Goal: Task Accomplishment & Management: Manage account settings

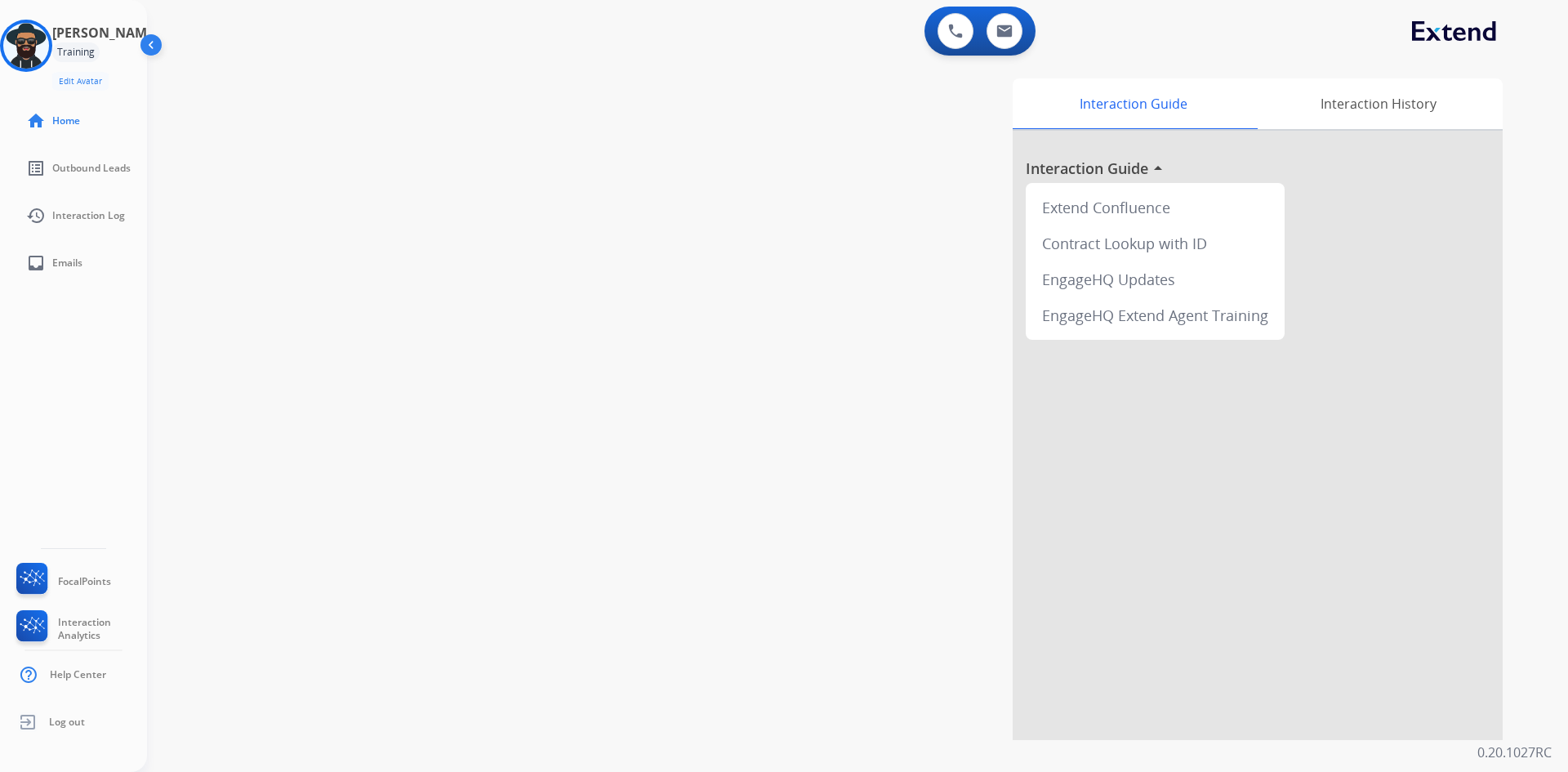
click at [150, 43] on img at bounding box center [153, 48] width 31 height 31
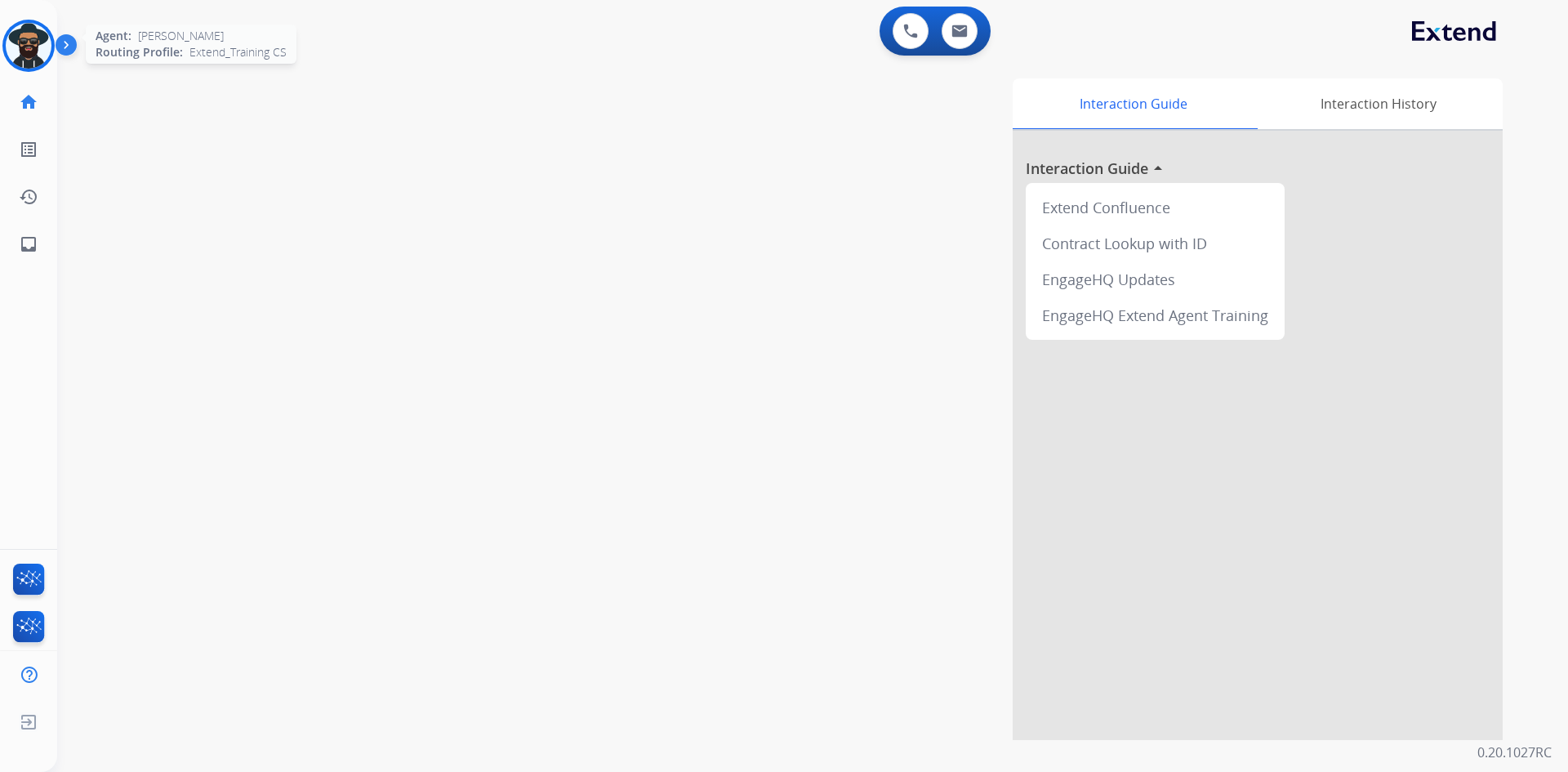
click at [34, 33] on img at bounding box center [28, 45] width 46 height 46
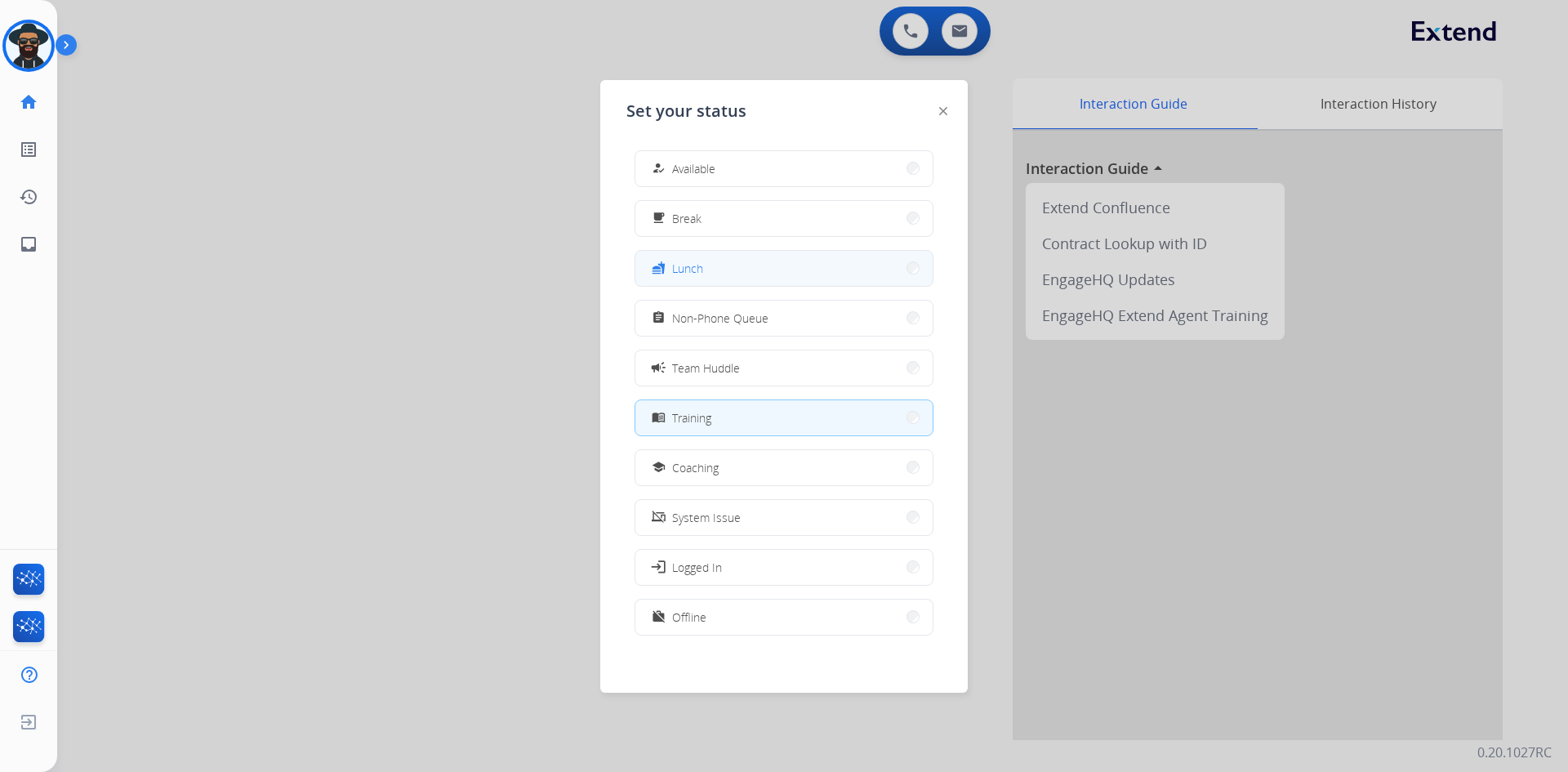
click at [712, 263] on button "fastfood Lunch" at bounding box center [784, 268] width 298 height 35
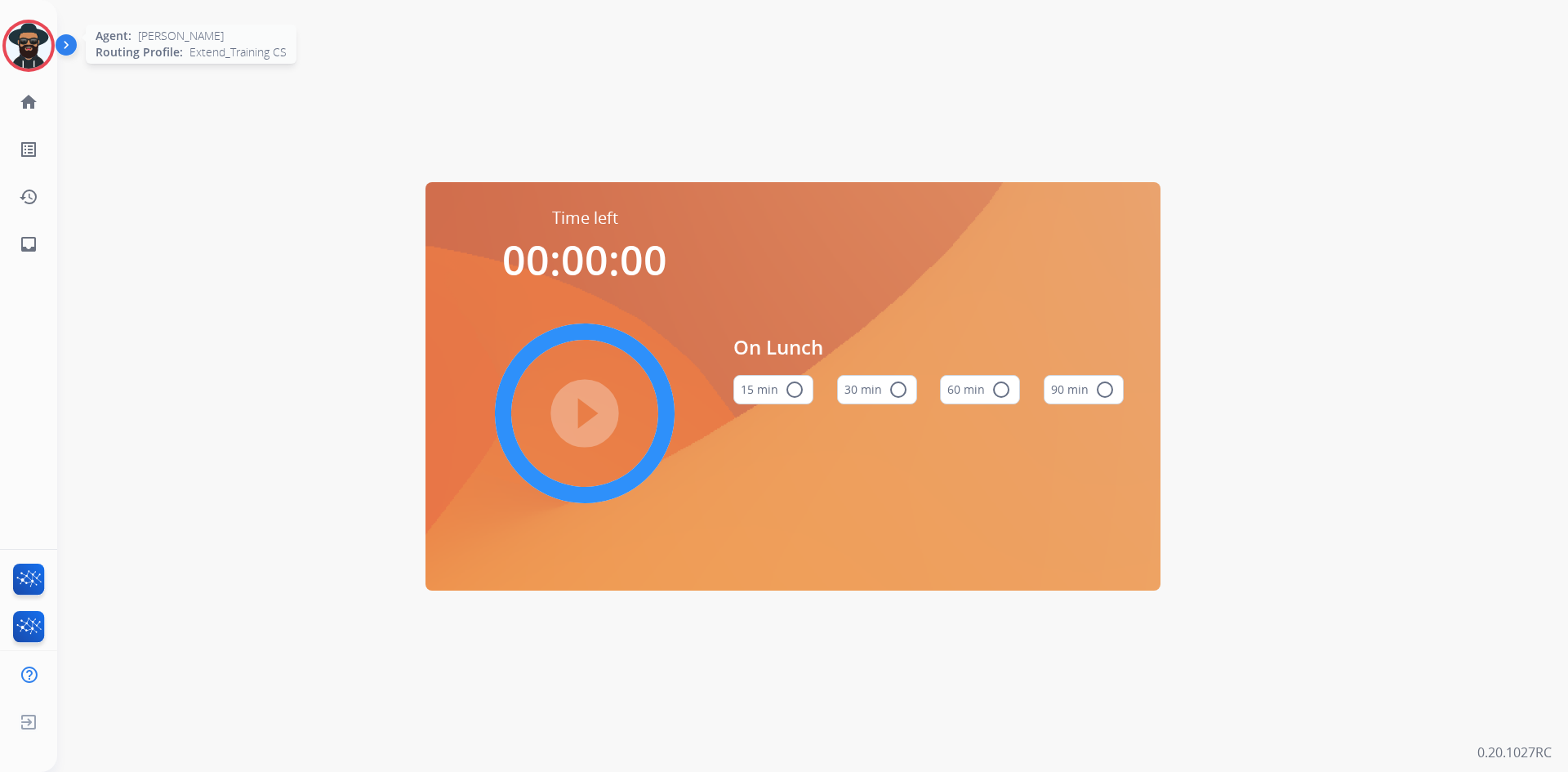
click at [14, 45] on img at bounding box center [28, 45] width 46 height 46
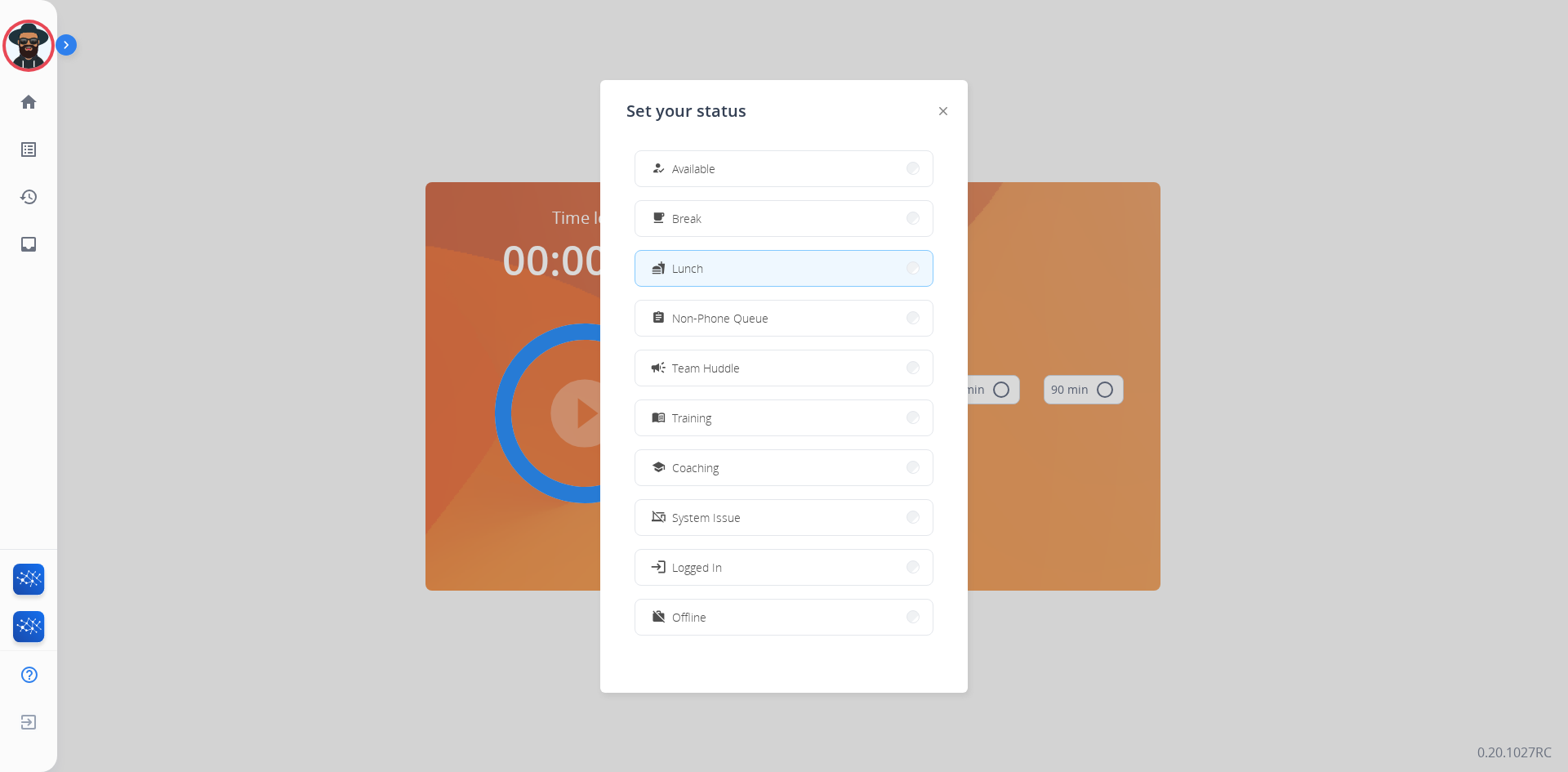
click at [278, 275] on div at bounding box center [784, 386] width 1568 height 772
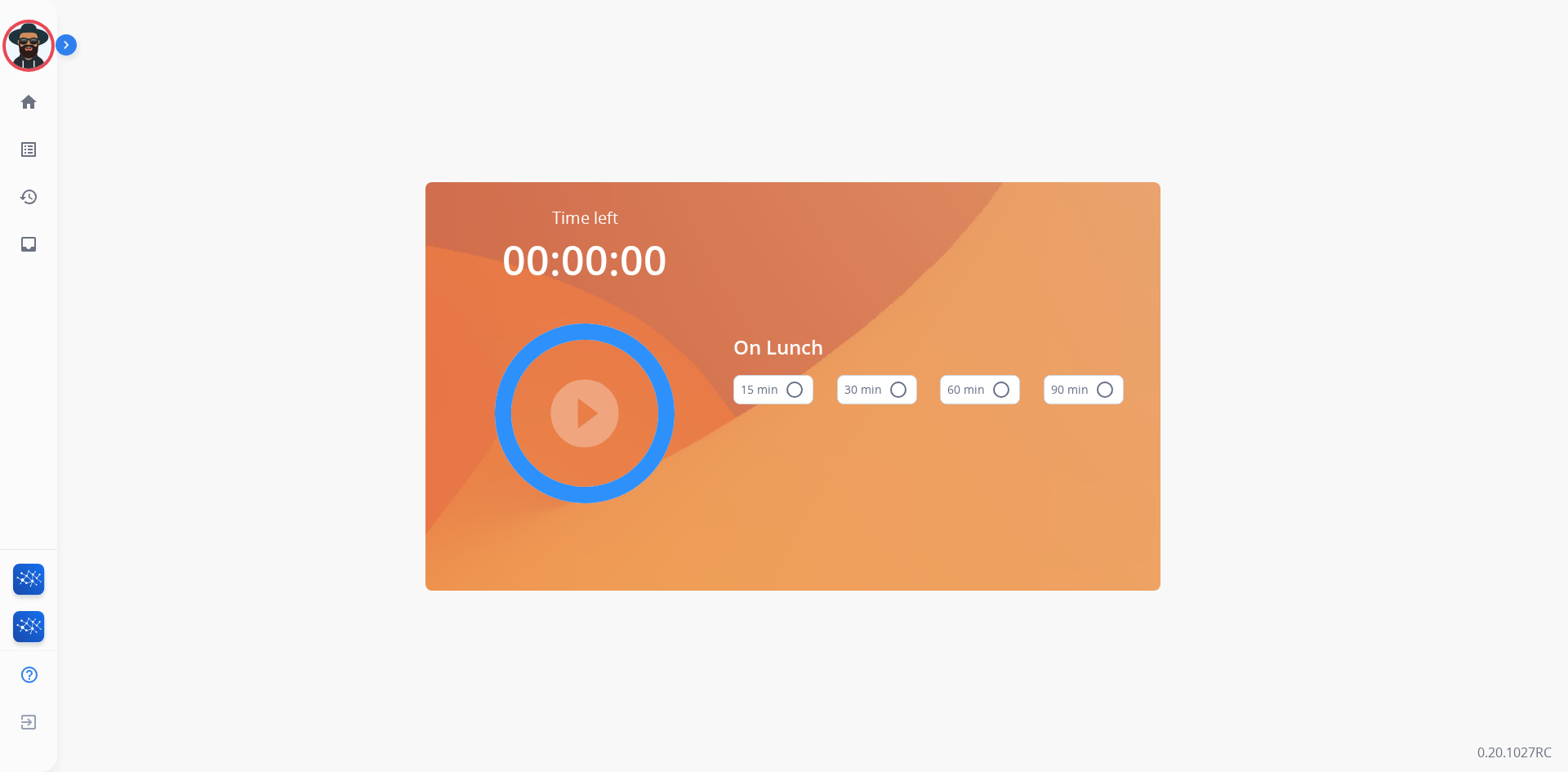
click at [68, 38] on img at bounding box center [69, 48] width 28 height 31
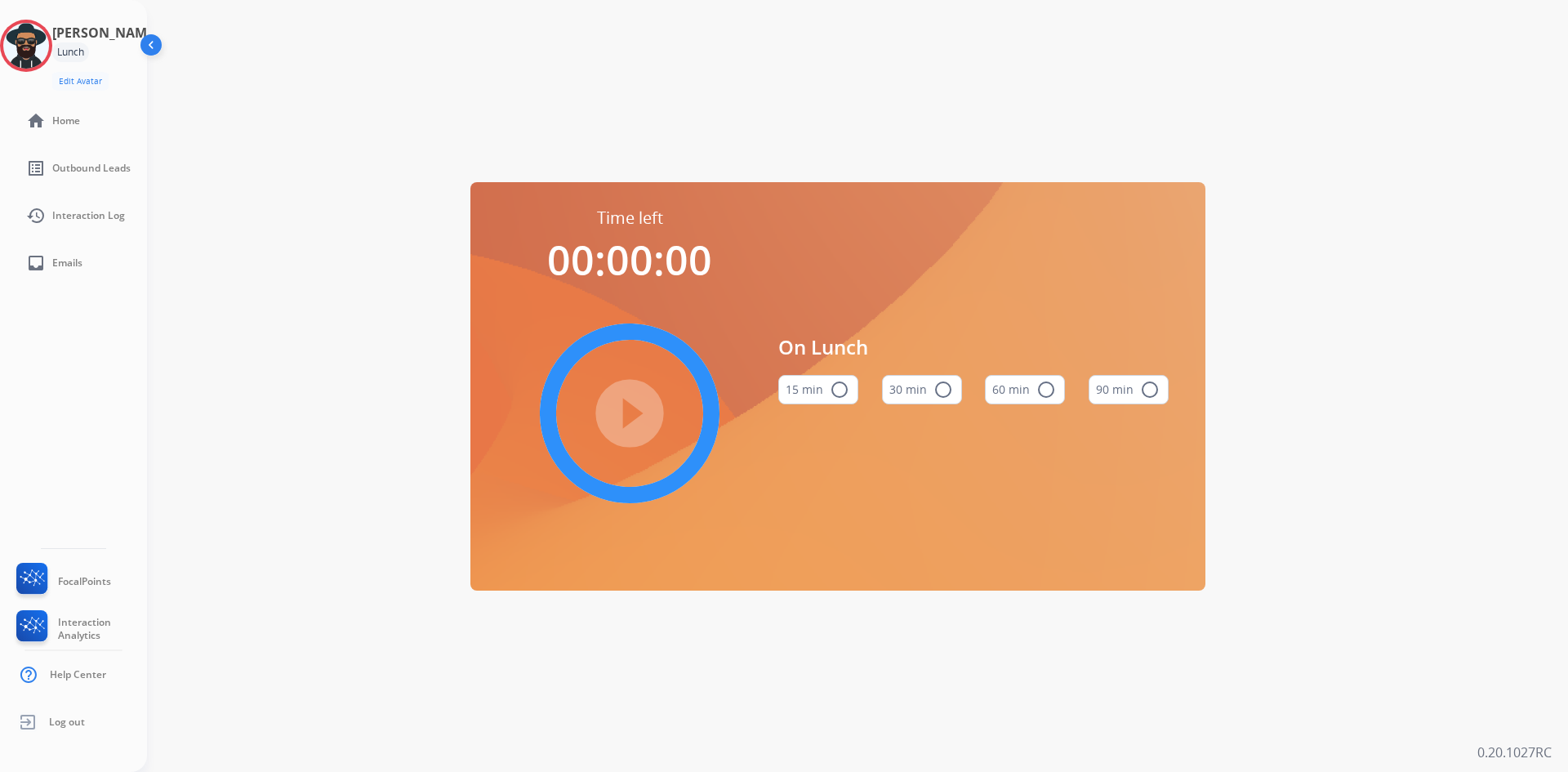
click at [151, 42] on img at bounding box center [153, 48] width 31 height 31
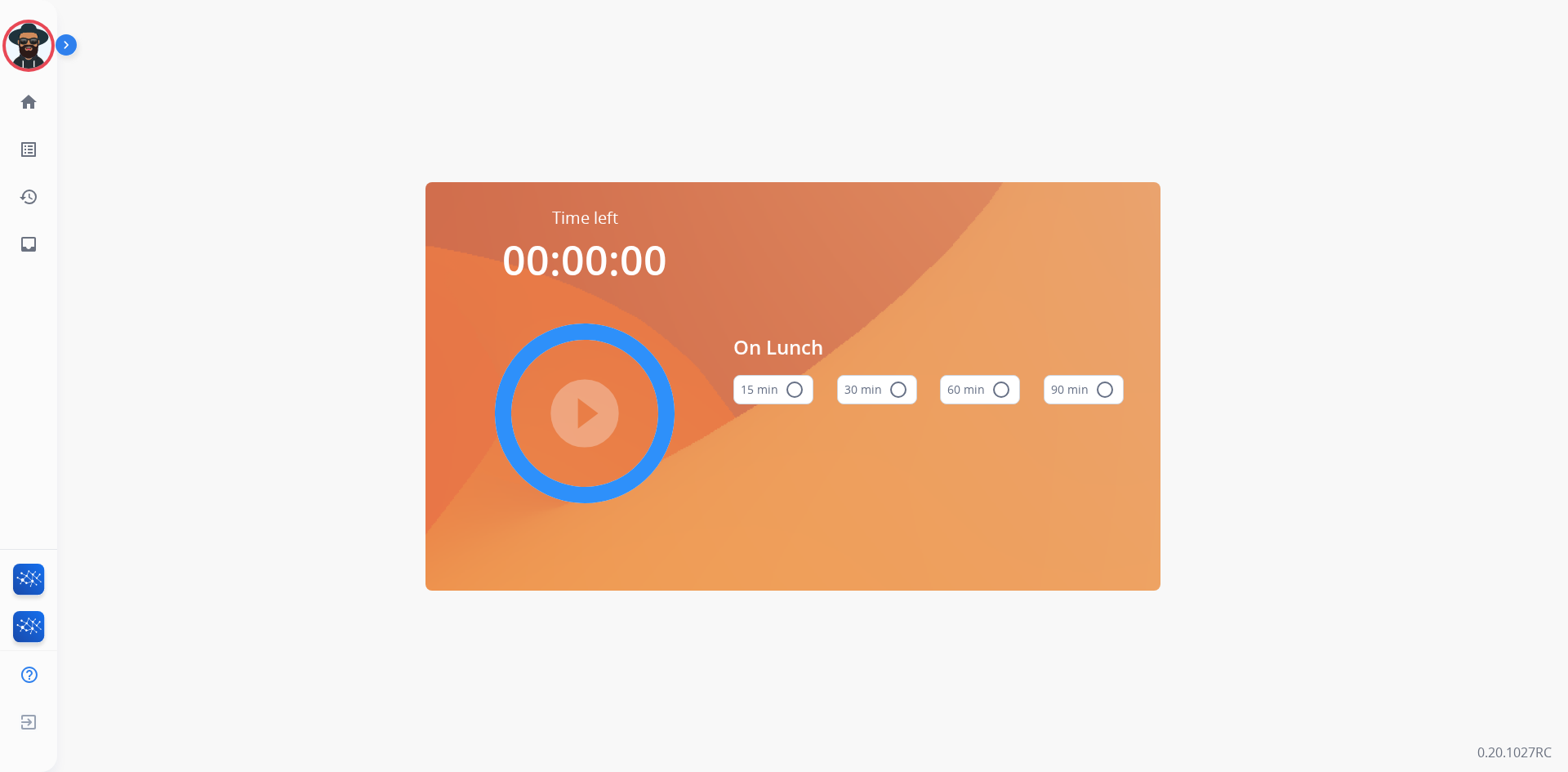
click at [68, 38] on img at bounding box center [69, 48] width 28 height 31
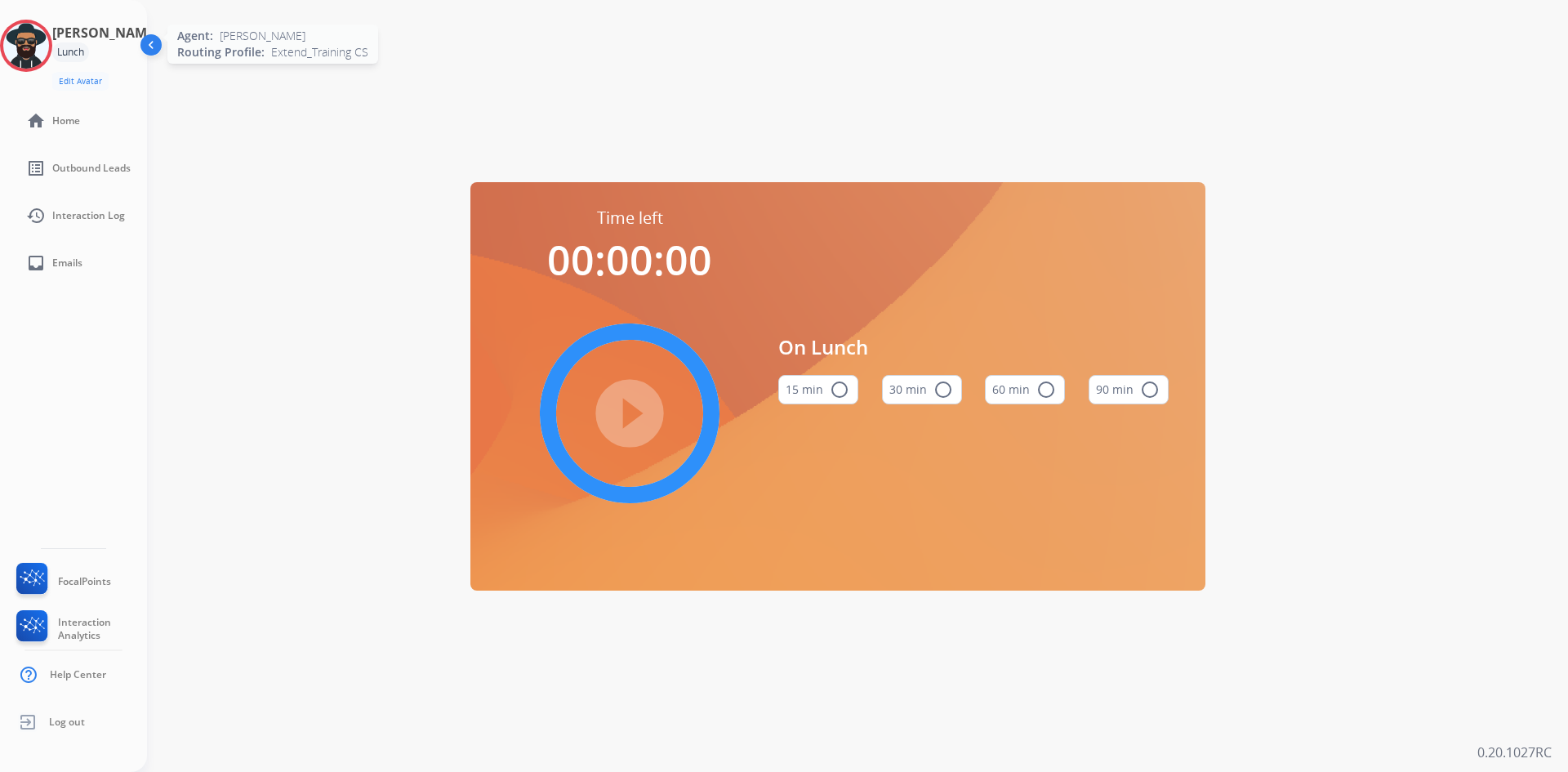
click at [48, 43] on img at bounding box center [26, 45] width 46 height 46
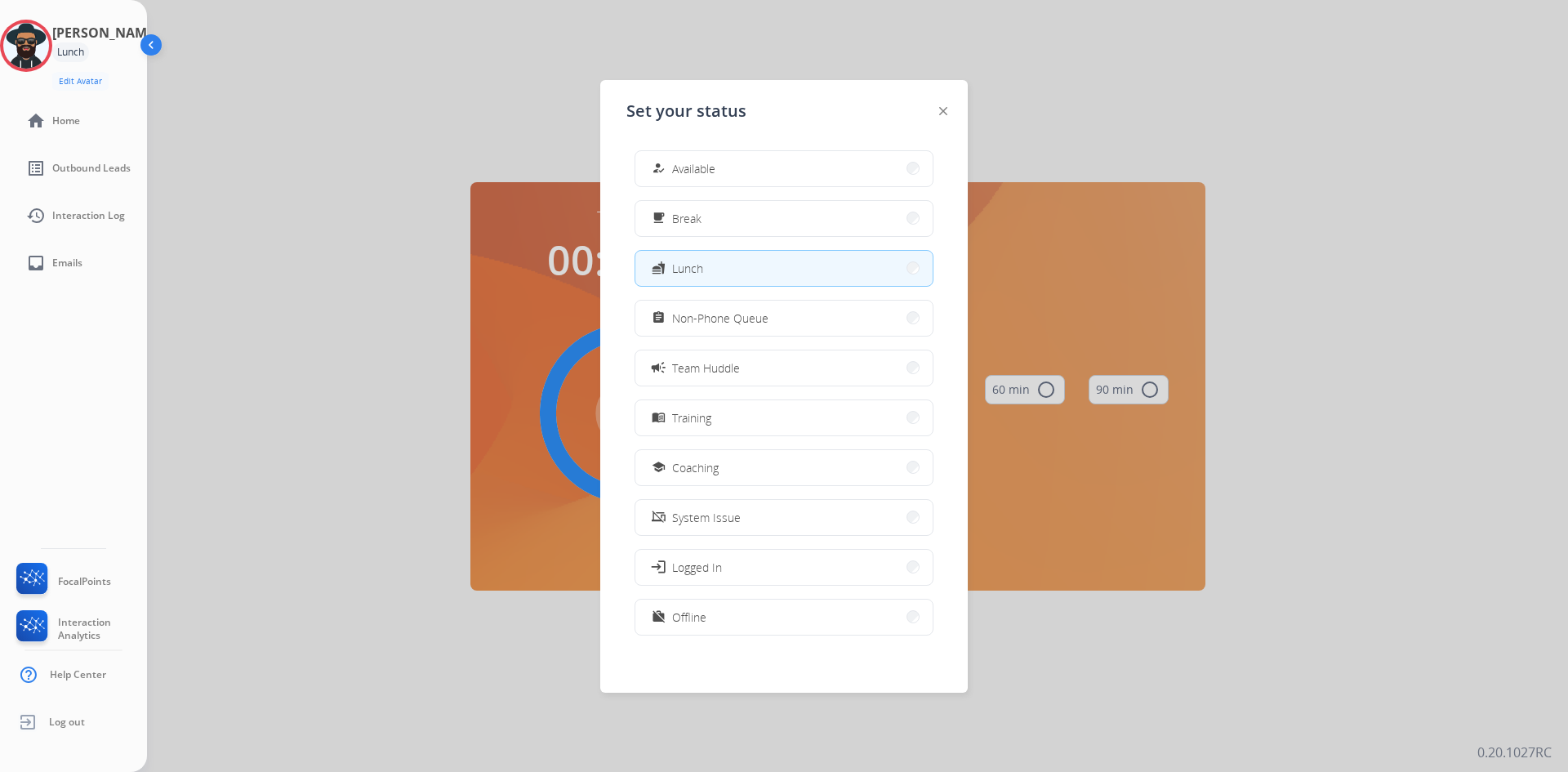
click at [715, 263] on button "fastfood Lunch" at bounding box center [784, 268] width 298 height 35
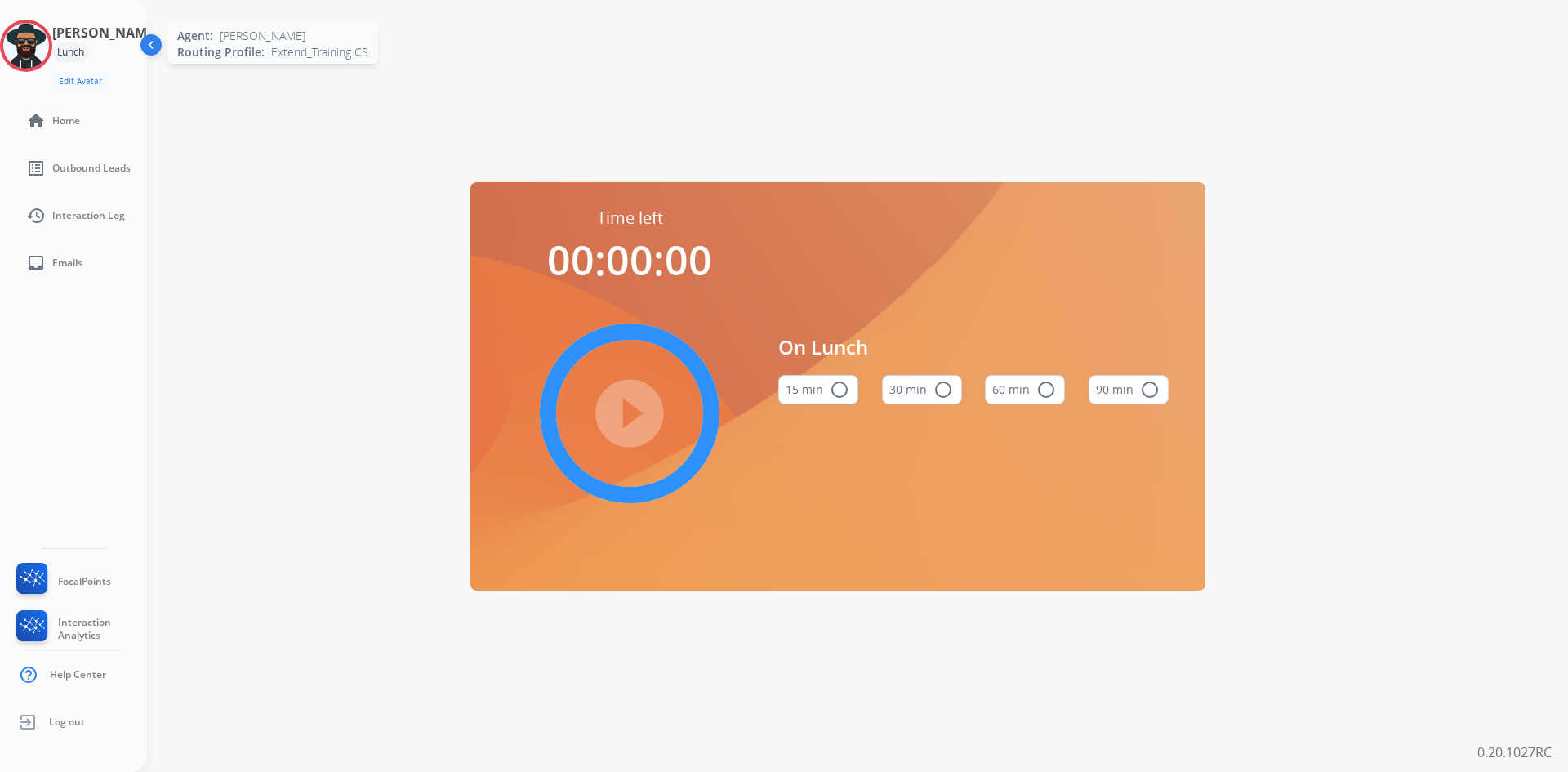
click at [32, 40] on img at bounding box center [26, 45] width 46 height 46
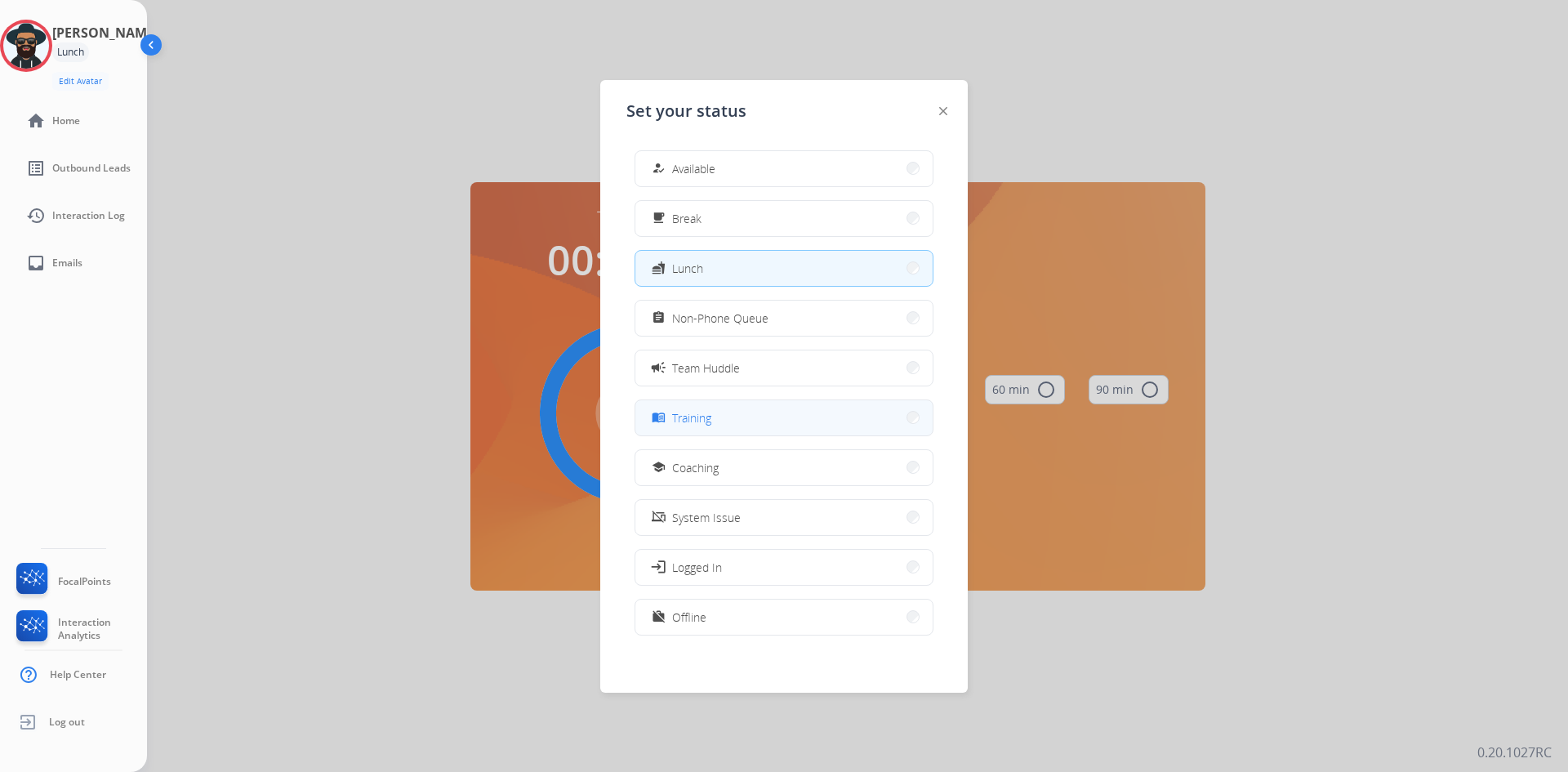
click at [722, 411] on button "menu_book Training" at bounding box center [784, 418] width 298 height 35
